Goal: Use online tool/utility: Utilize a website feature to perform a specific function

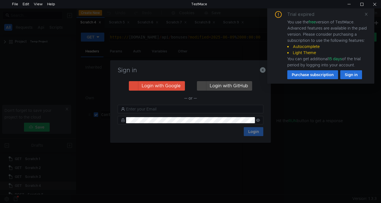
click at [259, 70] on h3 "Sign in" at bounding box center [190, 70] width 147 height 7
click at [262, 69] on icon "button" at bounding box center [263, 70] width 6 height 6
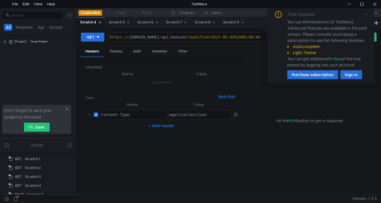
click at [367, 15] on icon at bounding box center [366, 14] width 4 height 4
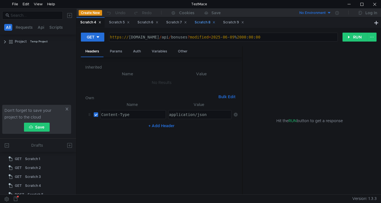
click at [207, 22] on div "Scratch 8" at bounding box center [205, 23] width 21 height 6
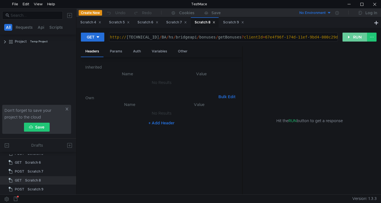
click at [354, 37] on button "RUN" at bounding box center [355, 37] width 25 height 9
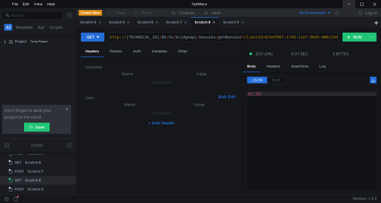
click at [348, 4] on div at bounding box center [349, 4] width 13 height 8
drag, startPoint x: 253, startPoint y: 38, endPoint x: 355, endPoint y: 44, distance: 102.0
click at [355, 44] on div "GET [URL][TECHNICAL_ID] http:// [TECHNICAL_ID] / BA / hs / bridgeapi / bonuses …" at bounding box center [229, 39] width 296 height 14
paste textarea "b70c19d9-1826"
type textarea "[URL][TECHNICAL_ID]"
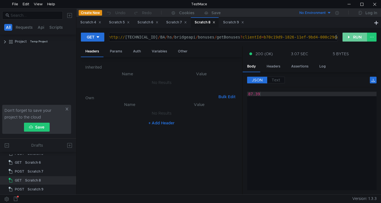
click at [356, 36] on button "RUN" at bounding box center [355, 37] width 25 height 9
click at [234, 24] on div "Scratch 9" at bounding box center [233, 23] width 21 height 6
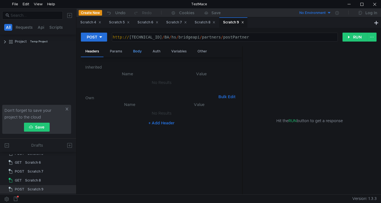
click at [140, 53] on div "Body" at bounding box center [138, 51] width 18 height 10
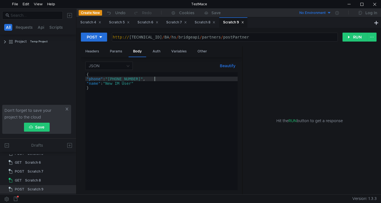
click at [154, 80] on div "{ "phone" : "[PHONE_NUMBER]" , "name" : "New IM User" }" at bounding box center [161, 135] width 152 height 127
click at [159, 78] on div "{ "phone" : "[PHONE_NUMBER]" , "name" : "New IM User" }" at bounding box center [161, 135] width 152 height 127
click at [136, 84] on div "{ "phone" : "[PHONE_NUMBER]" , "name" : "New IM User" }" at bounding box center [161, 135] width 152 height 127
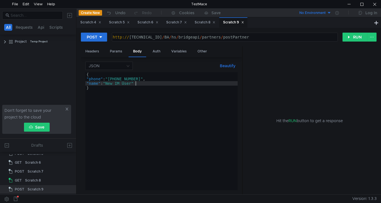
scroll to position [0, 3]
type textarea ""name": "New IM User""
click at [350, 38] on button "RUN" at bounding box center [355, 37] width 25 height 9
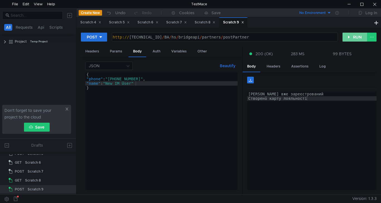
click at [356, 37] on button "RUN" at bounding box center [355, 37] width 25 height 9
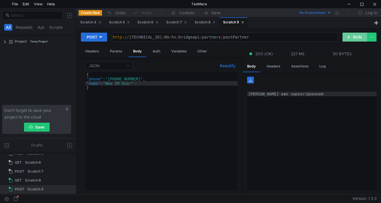
click at [355, 33] on button "RUN" at bounding box center [355, 37] width 25 height 9
click at [352, 37] on button "RUN" at bounding box center [355, 37] width 25 height 9
click at [352, 40] on button "RUN" at bounding box center [355, 37] width 25 height 9
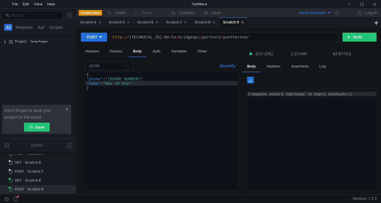
scroll to position [0, 3]
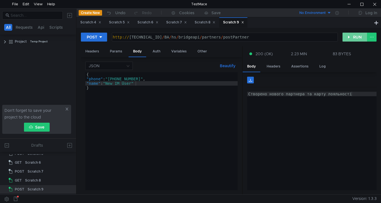
click at [355, 35] on button "RUN" at bounding box center [355, 37] width 25 height 9
click at [349, 38] on button "RUN" at bounding box center [355, 37] width 25 height 9
click at [354, 37] on button "RUN" at bounding box center [355, 37] width 25 height 9
click at [352, 37] on button "RUN" at bounding box center [355, 37] width 25 height 9
click at [378, 3] on div at bounding box center [374, 4] width 13 height 8
